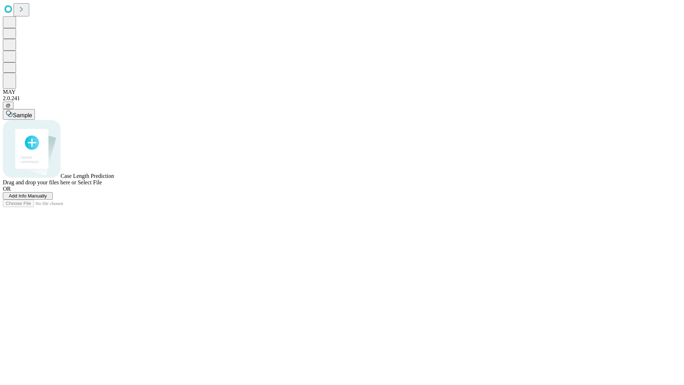
click at [47, 198] on span "Add Info Manually" at bounding box center [28, 195] width 38 height 5
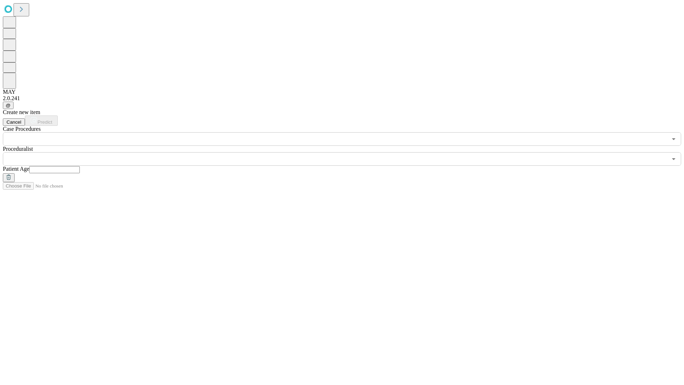
click at [80, 166] on input "text" at bounding box center [54, 169] width 51 height 7
type input "**"
click at [347, 152] on input "text" at bounding box center [335, 159] width 664 height 14
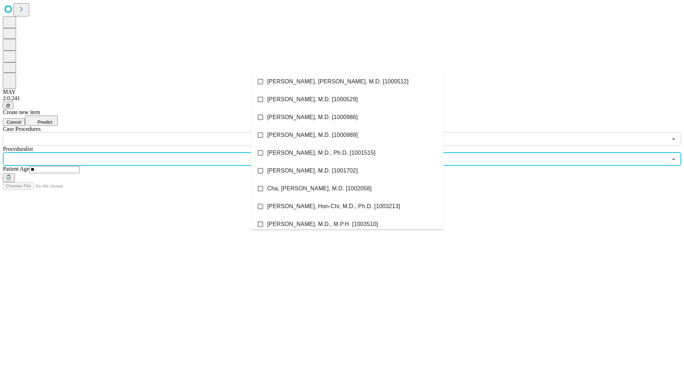
click at [347, 82] on li "[PERSON_NAME], [PERSON_NAME], M.D. [1000512]" at bounding box center [347, 82] width 192 height 18
click at [150, 132] on input "text" at bounding box center [335, 139] width 664 height 14
